Goal: Find specific page/section: Find specific page/section

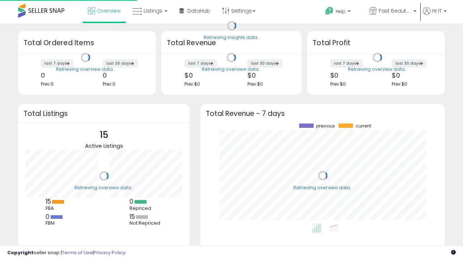
scroll to position [101, 230]
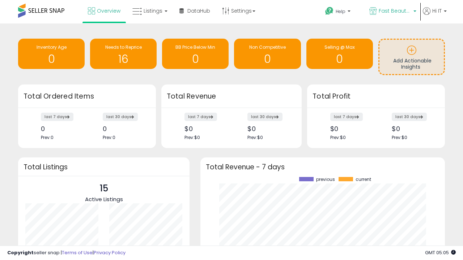
click at [392, 12] on span "Fast Beauty ([GEOGRAPHIC_DATA])" at bounding box center [395, 10] width 33 height 7
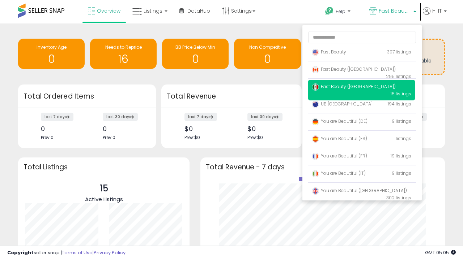
click at [361, 71] on span "Fast Beauty ([GEOGRAPHIC_DATA])" at bounding box center [354, 69] width 84 height 6
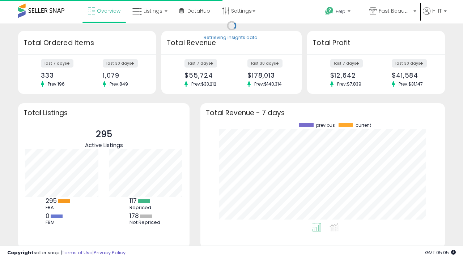
scroll to position [101, 230]
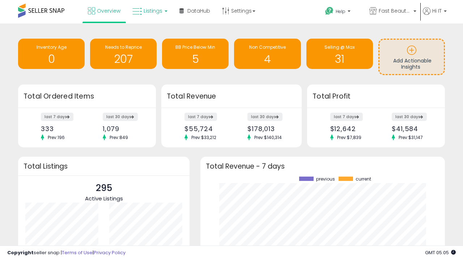
click at [149, 11] on span "Listings" at bounding box center [153, 10] width 19 height 7
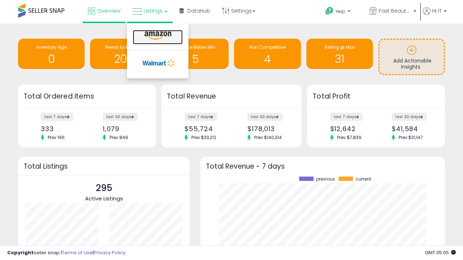
click at [157, 36] on icon at bounding box center [157, 35] width 31 height 9
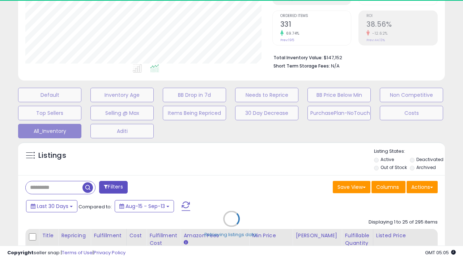
scroll to position [92, 0]
